Goal: Transaction & Acquisition: Purchase product/service

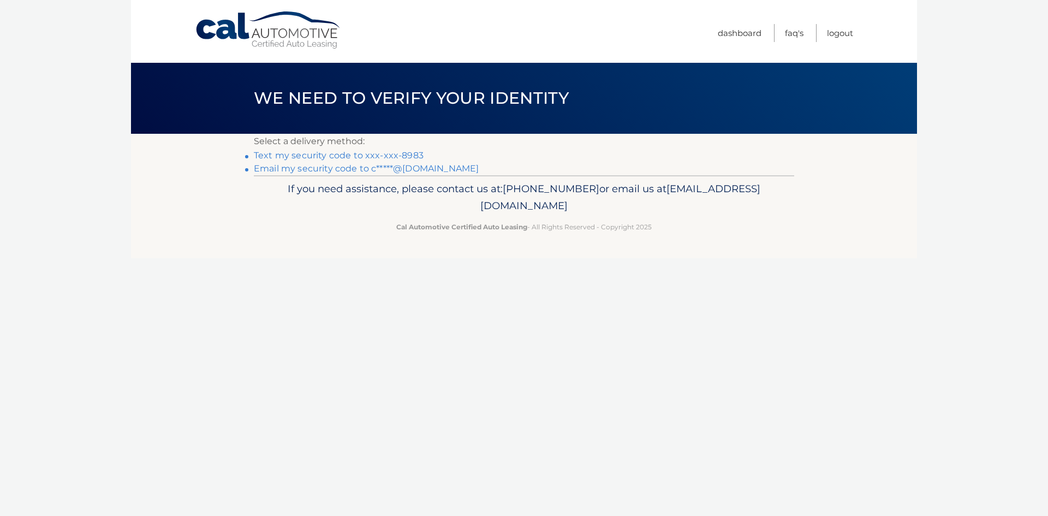
click at [409, 156] on link "Text my security code to xxx-xxx-8983" at bounding box center [339, 155] width 170 height 10
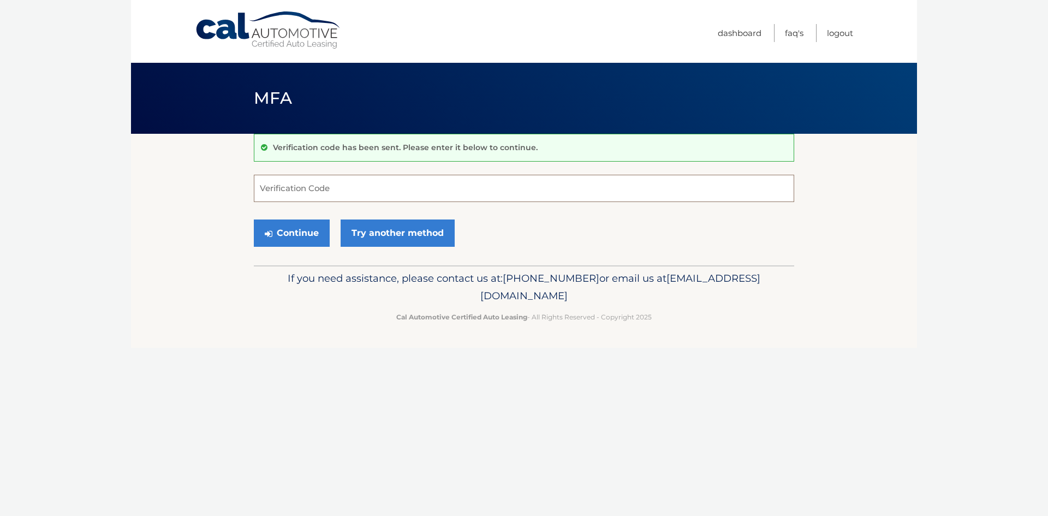
click at [312, 184] on input "Verification Code" at bounding box center [524, 188] width 540 height 27
type input "054552"
click at [311, 229] on button "Continue" at bounding box center [292, 232] width 76 height 27
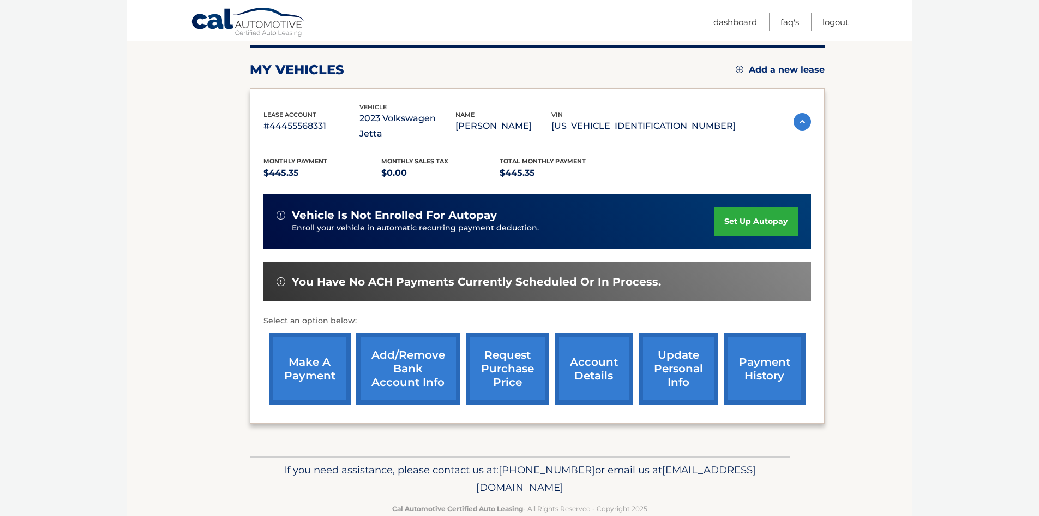
scroll to position [146, 0]
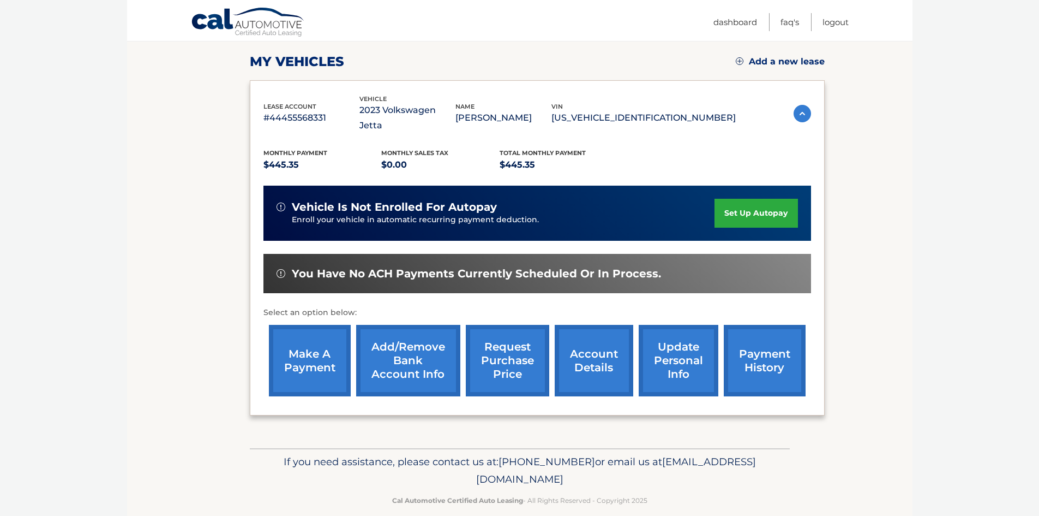
click at [746, 338] on link "payment history" at bounding box center [765, 360] width 82 height 71
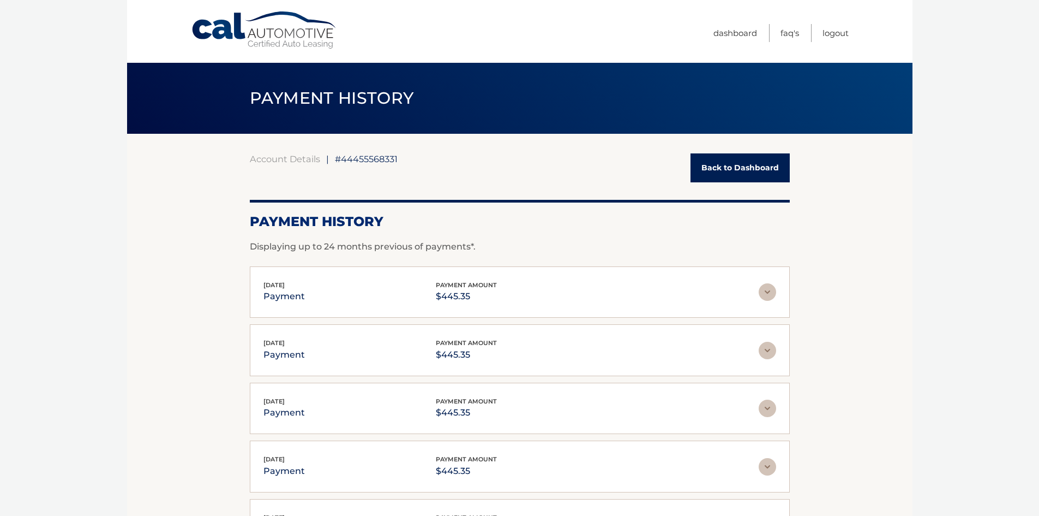
click at [732, 171] on link "Back to Dashboard" at bounding box center [740, 167] width 99 height 29
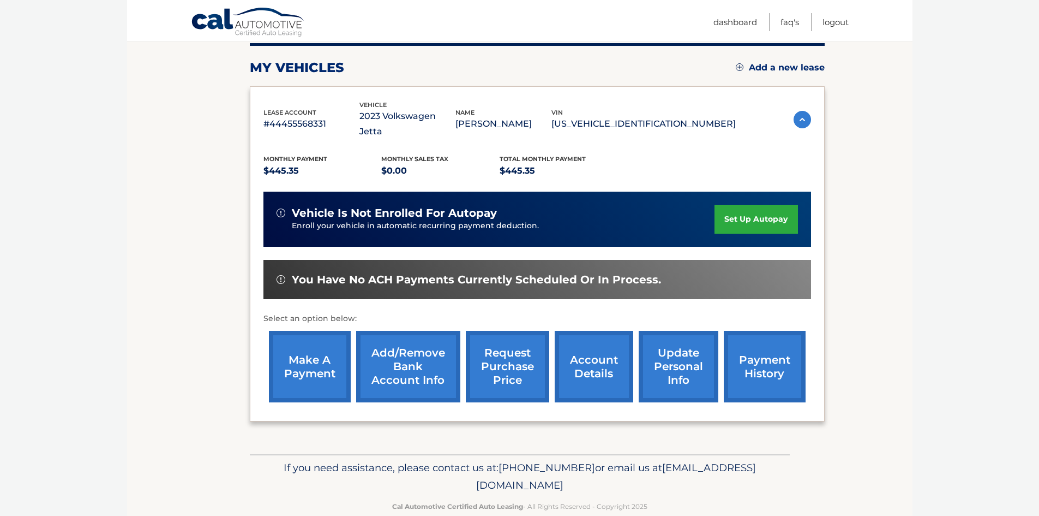
scroll to position [146, 0]
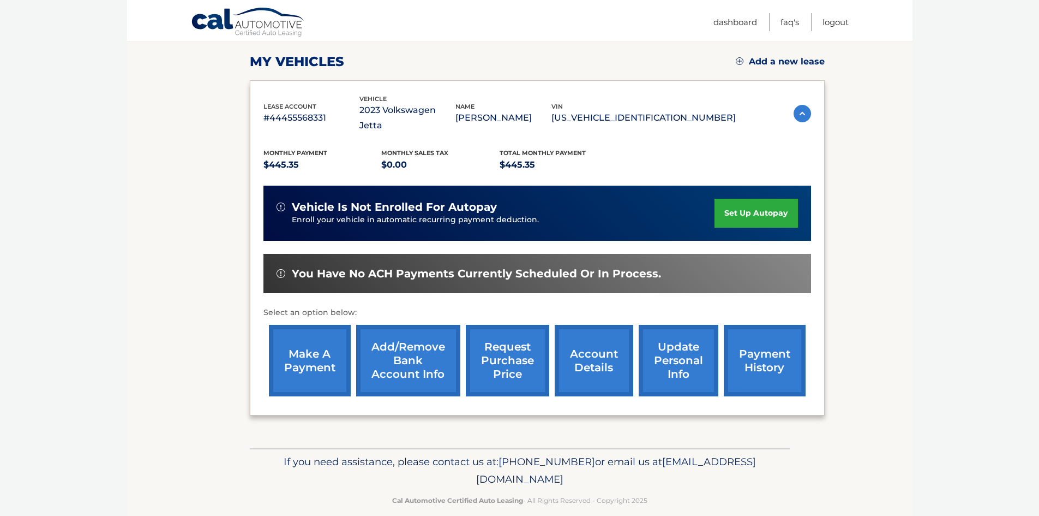
click at [326, 334] on link "make a payment" at bounding box center [310, 360] width 82 height 71
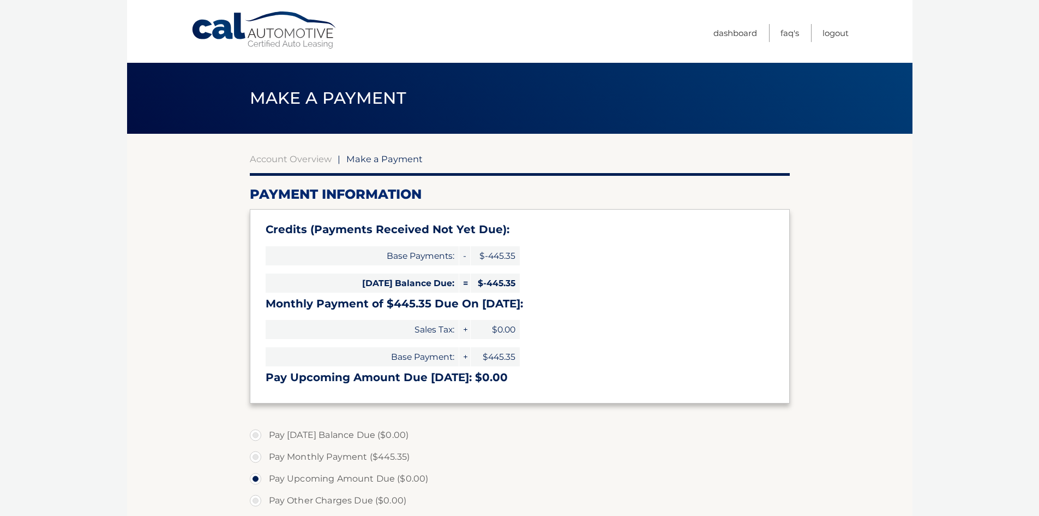
select select "NDFiZDAzYzEtMGE0Ni00NjdkLWJjMzgtZmYwNGM3NGYyMGJk"
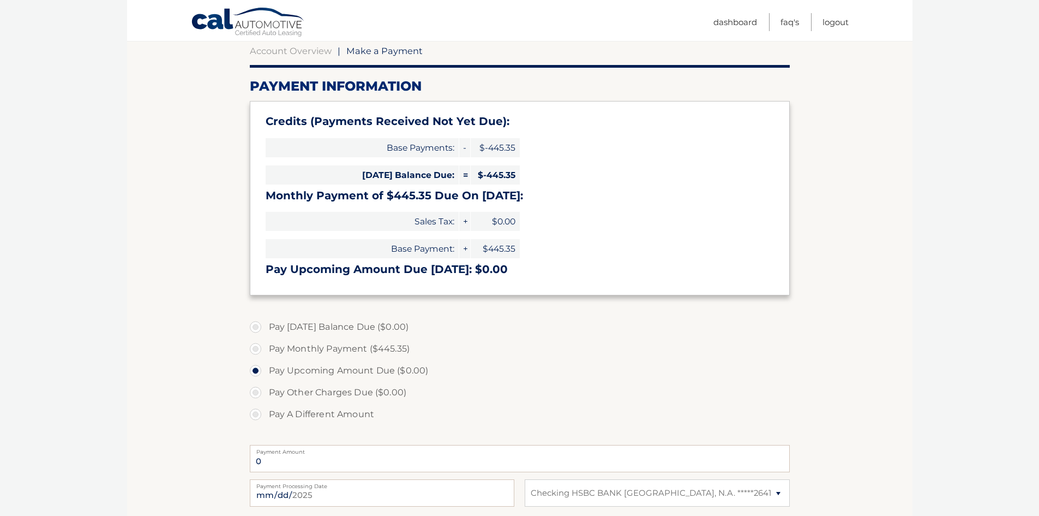
scroll to position [109, 0]
click at [256, 346] on label "Pay Monthly Payment ($445.35)" at bounding box center [520, 348] width 540 height 22
click at [256, 346] on input "Pay Monthly Payment ($445.35)" at bounding box center [259, 345] width 11 height 17
radio input "true"
type input "445.35"
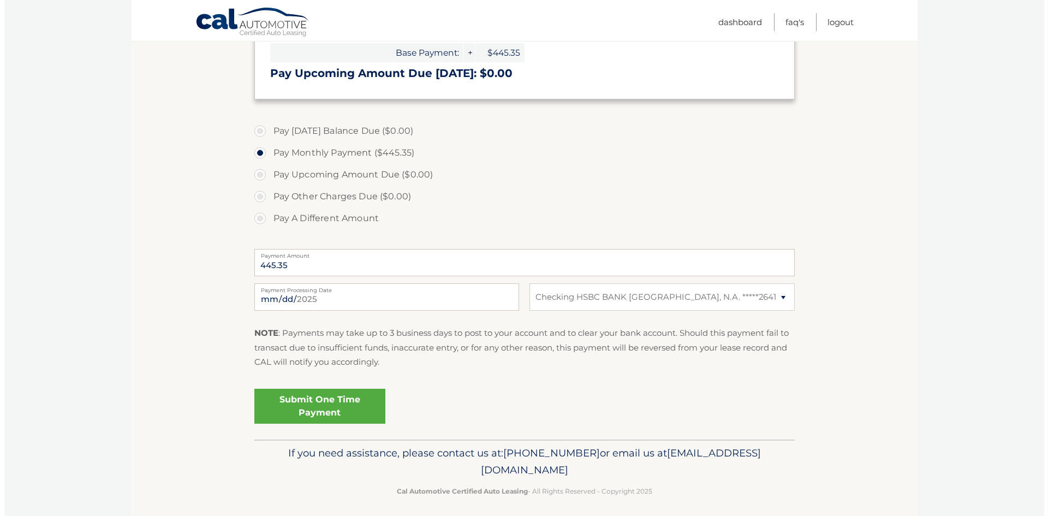
scroll to position [310, 0]
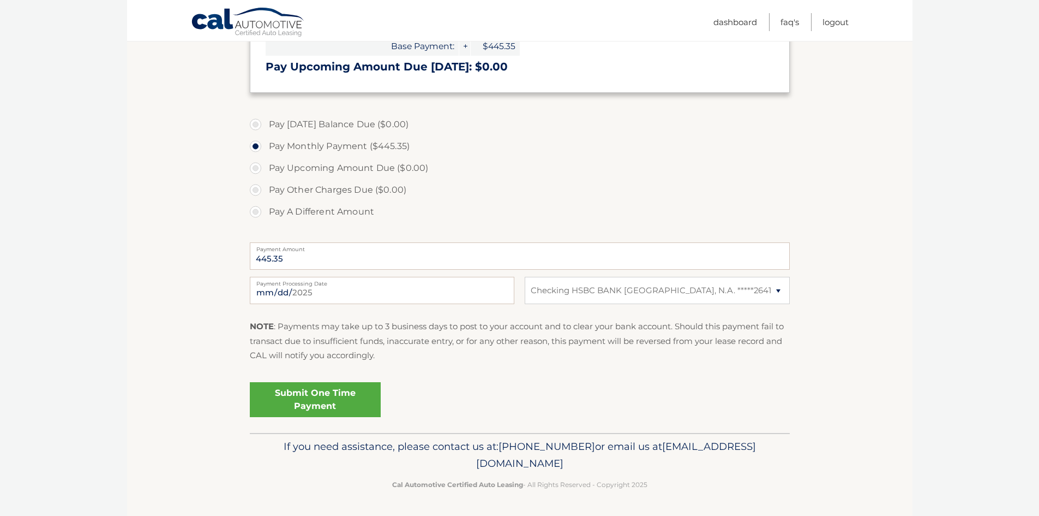
click at [342, 401] on link "Submit One Time Payment" at bounding box center [315, 399] width 131 height 35
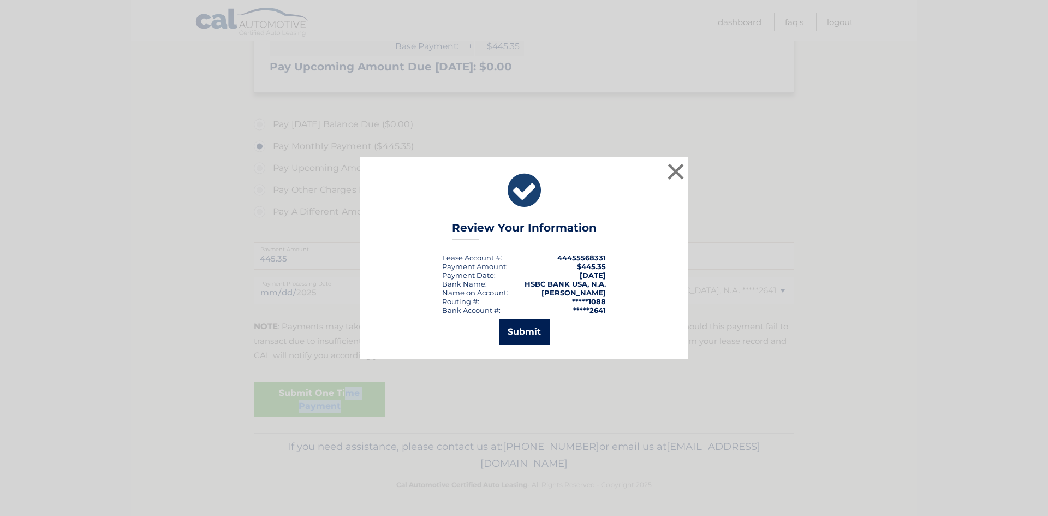
click at [536, 331] on button "Submit" at bounding box center [524, 332] width 51 height 26
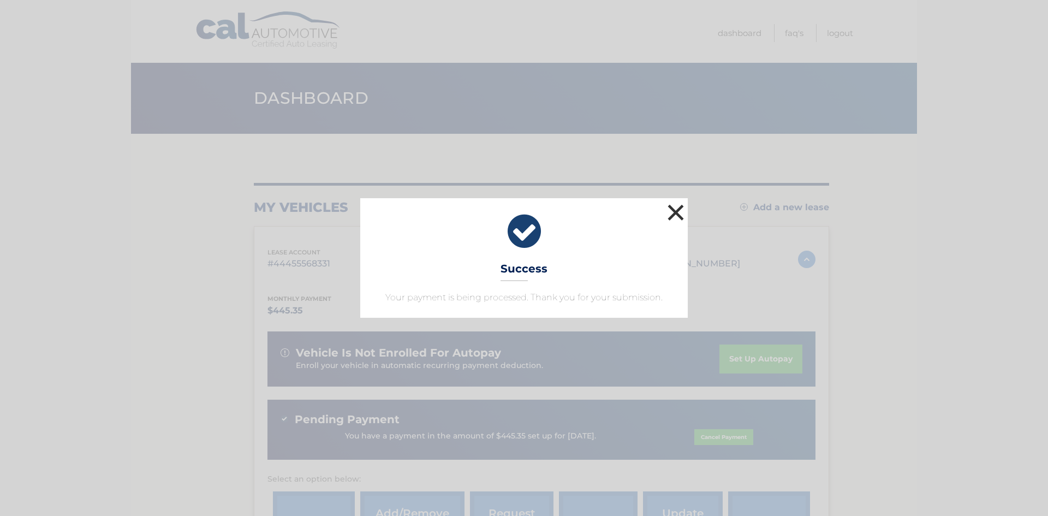
click at [680, 212] on button "×" at bounding box center [676, 212] width 22 height 22
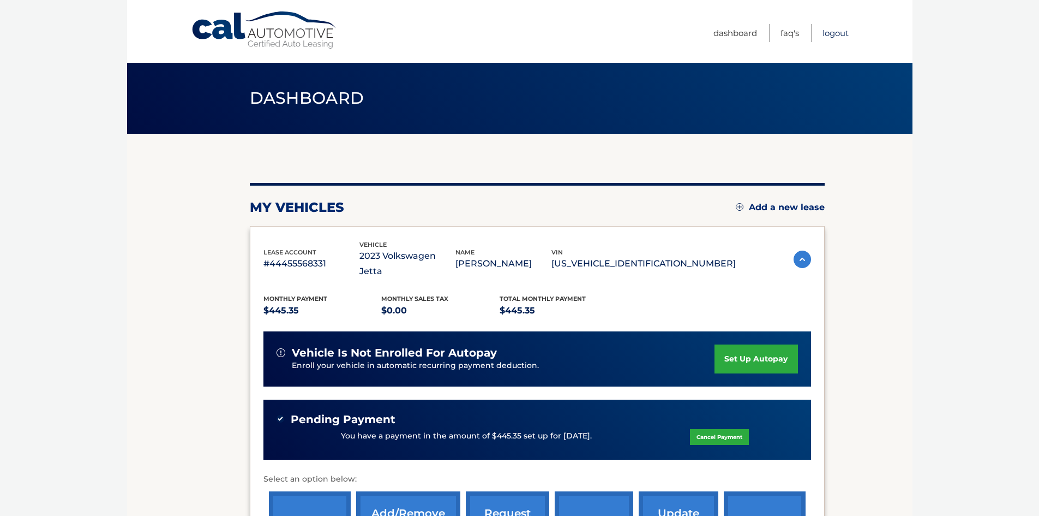
click at [844, 33] on link "Logout" at bounding box center [836, 33] width 26 height 18
